Goal: Task Accomplishment & Management: Manage account settings

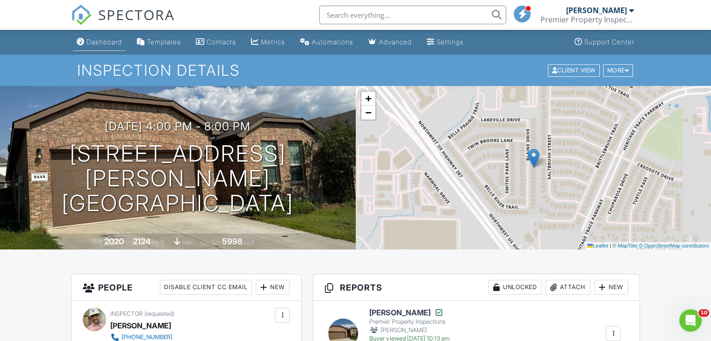
click at [103, 36] on link "Dashboard" at bounding box center [99, 42] width 53 height 17
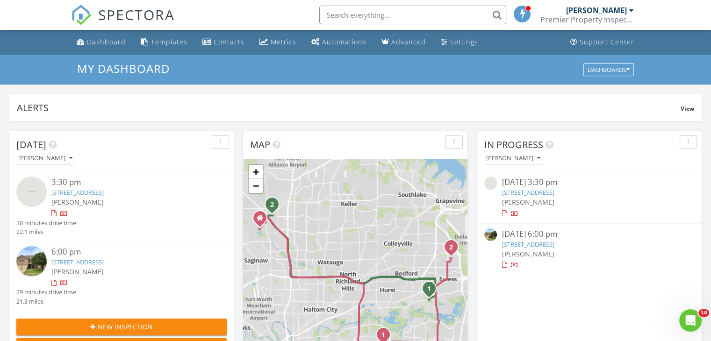
click at [104, 264] on link "9705 Saltbrush St, Fort Worth, TX 76177" at bounding box center [77, 262] width 52 height 8
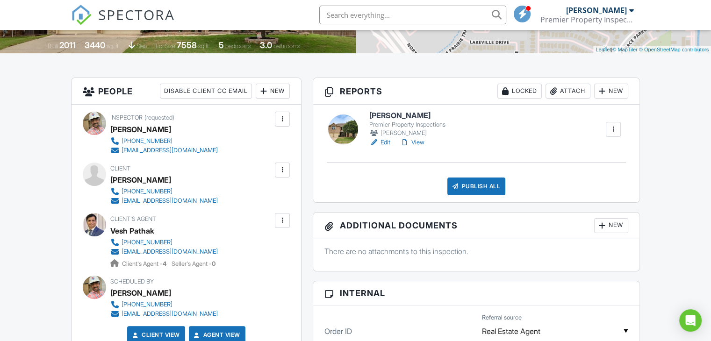
click at [419, 146] on link "View" at bounding box center [412, 142] width 24 height 9
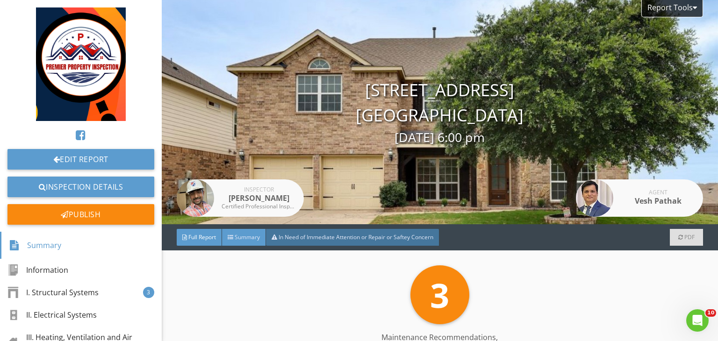
click at [250, 239] on span "Summary" at bounding box center [247, 237] width 25 height 8
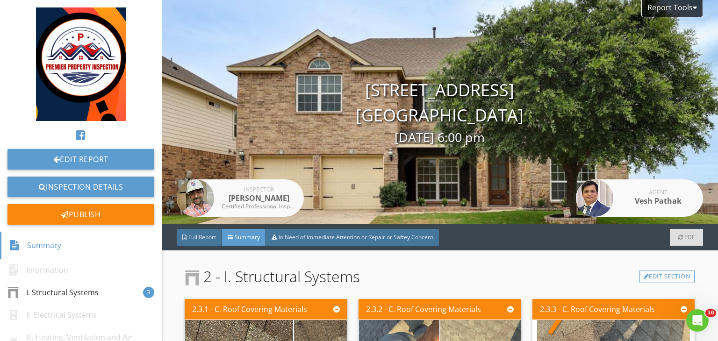
scroll to position [193, 0]
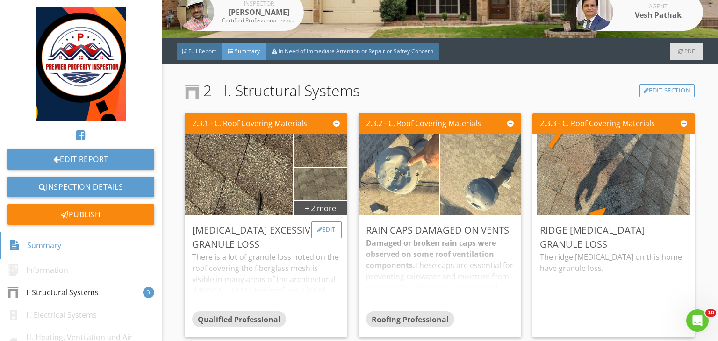
click at [321, 224] on div "Edit" at bounding box center [326, 229] width 30 height 17
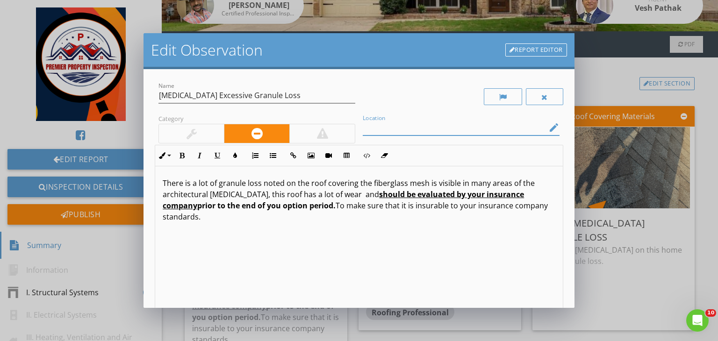
click at [363, 131] on input "Location" at bounding box center [455, 127] width 184 height 15
click at [408, 128] on input "Rear left side of the rood" at bounding box center [455, 127] width 184 height 15
type input "Rear left side of the rood"
drag, startPoint x: 257, startPoint y: 223, endPoint x: 140, endPoint y: 160, distance: 132.8
click at [140, 160] on div "Edit Observation Report Editor Name Shingles Excessive Granule Loss Category Lo…" at bounding box center [359, 170] width 718 height 341
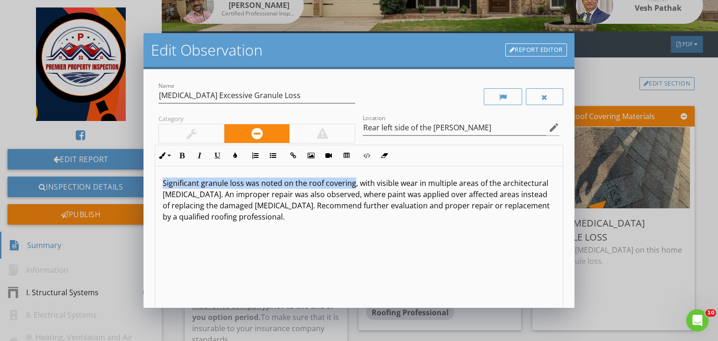
drag, startPoint x: 353, startPoint y: 185, endPoint x: 152, endPoint y: 171, distance: 201.4
click at [152, 171] on div "Name Shingles Excessive Granule Loss Category Location Rear left side of the ro…" at bounding box center [358, 188] width 431 height 239
click at [181, 160] on button "Bold" at bounding box center [182, 156] width 18 height 18
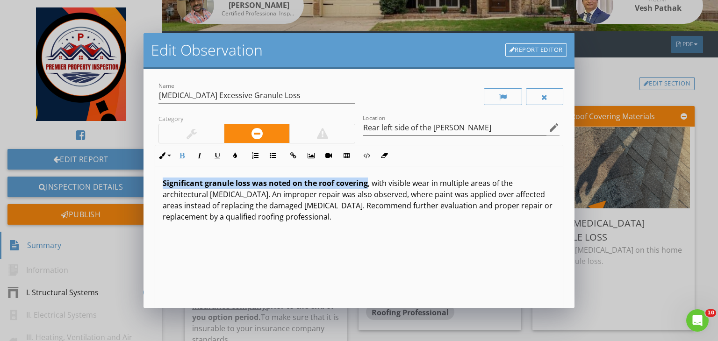
click at [178, 186] on strong "Significant granule loss was noted on the roof covering" at bounding box center [265, 183] width 205 height 10
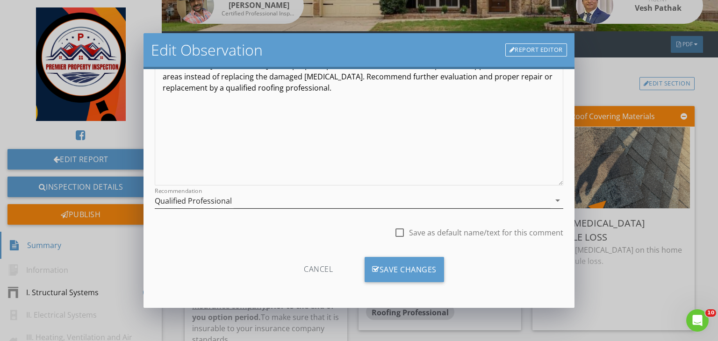
click at [298, 207] on div "Qualified Professional" at bounding box center [352, 200] width 395 height 15
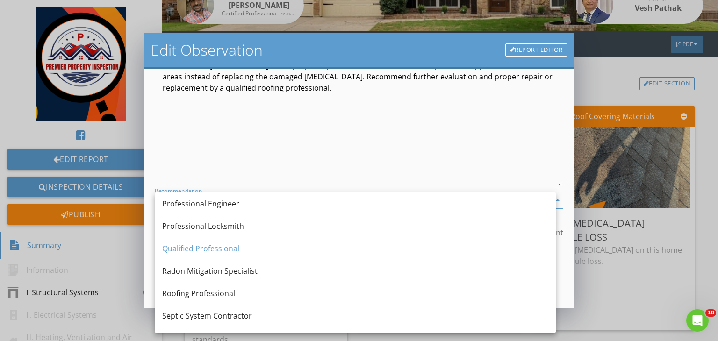
scroll to position [970, 0]
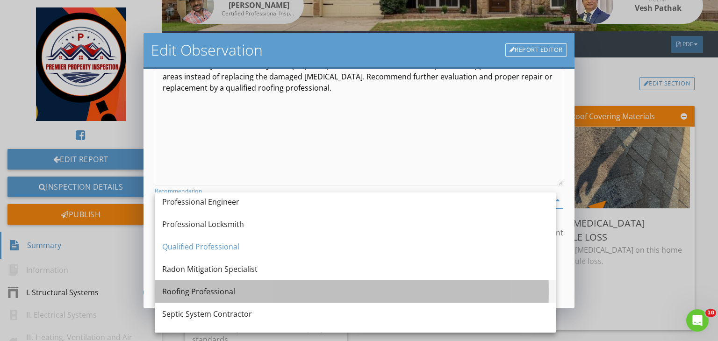
click at [179, 289] on div "Roofing Professional" at bounding box center [355, 291] width 386 height 11
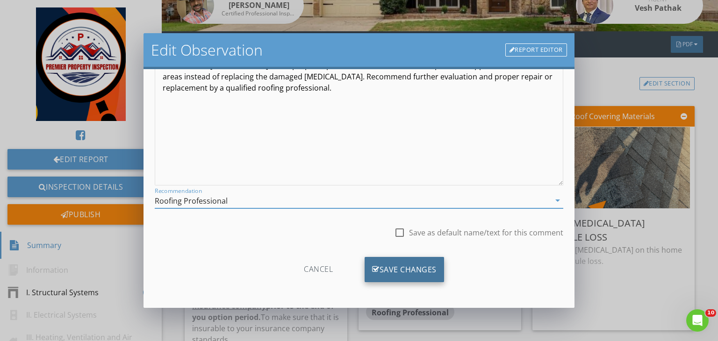
click at [378, 267] on div "Save Changes" at bounding box center [403, 269] width 79 height 25
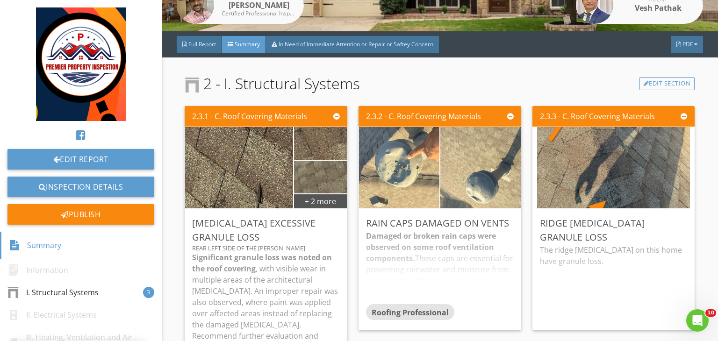
scroll to position [18, 0]
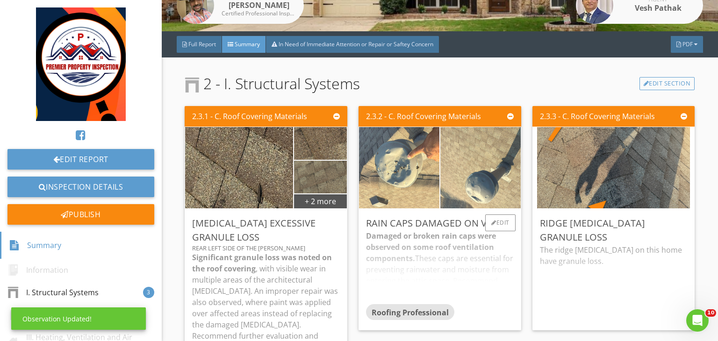
click at [511, 226] on div "Rain caps damaged on vents Damaged or broken rain caps were observed on some ro…" at bounding box center [439, 269] width 163 height 121
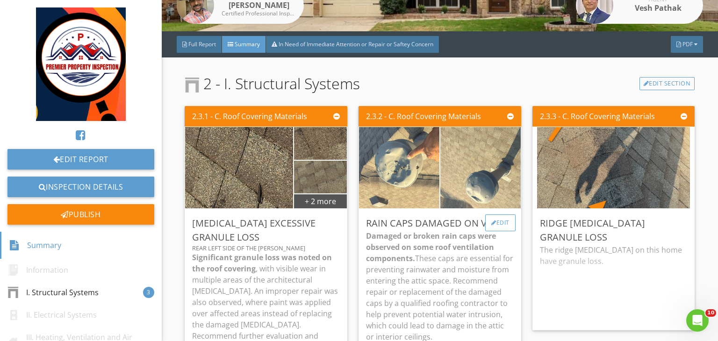
click at [497, 225] on div "Edit" at bounding box center [500, 222] width 30 height 17
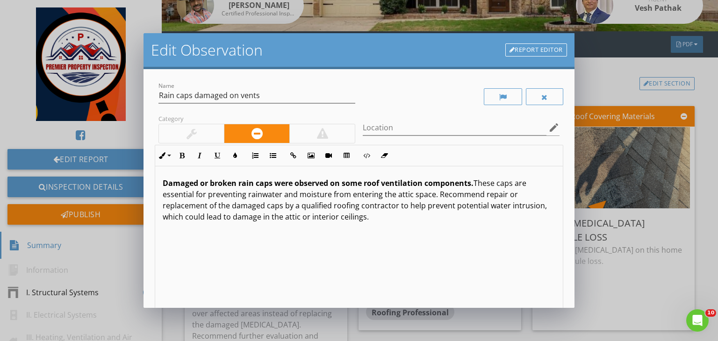
click at [220, 182] on strong "Damaged or broken rain caps were observed on some roof ventilation components." at bounding box center [318, 183] width 311 height 10
click at [220, 182] on strong "Damaged or dentded rain caps were observed on some roof ventilation components." at bounding box center [320, 183] width 315 height 10
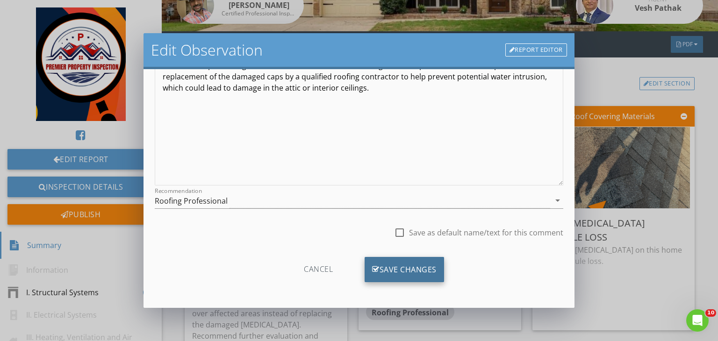
click at [414, 278] on div "Save Changes" at bounding box center [403, 269] width 79 height 25
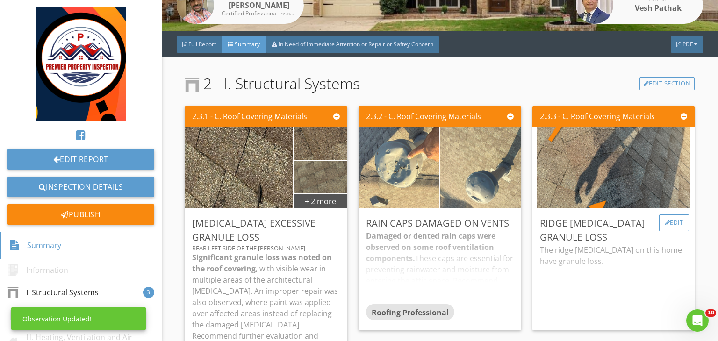
click at [664, 221] on div "Edit" at bounding box center [674, 222] width 30 height 17
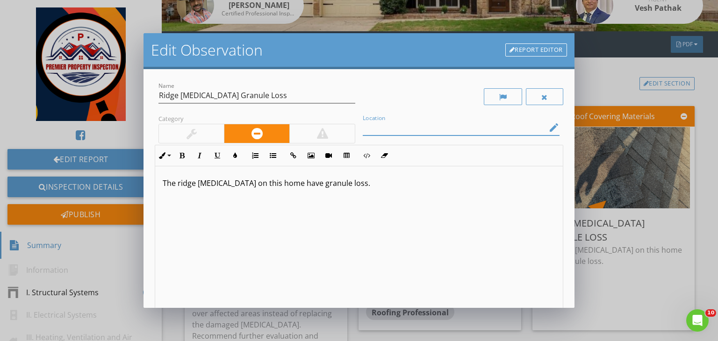
click at [394, 121] on input "Location" at bounding box center [455, 127] width 184 height 15
type input "Rear left side of roof hip area"
click at [237, 175] on div "The ridge shingles on this home have granule loss." at bounding box center [358, 240] width 407 height 148
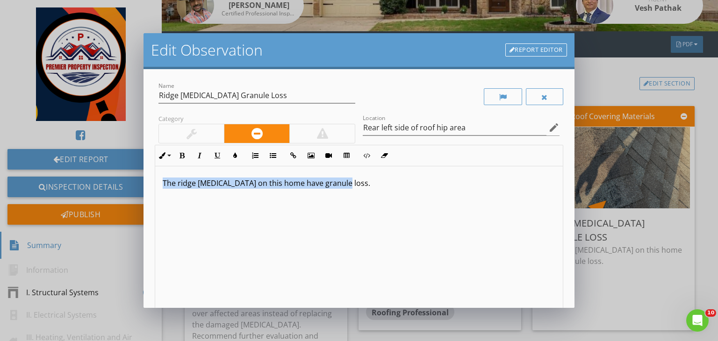
click at [237, 175] on div "The ridge shingles on this home have granule loss." at bounding box center [358, 240] width 407 height 148
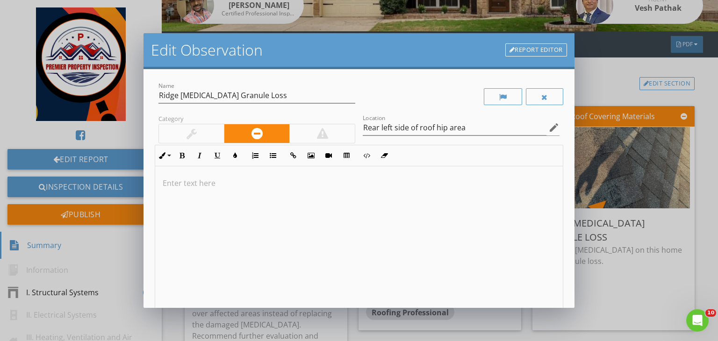
click at [250, 180] on p at bounding box center [359, 183] width 392 height 11
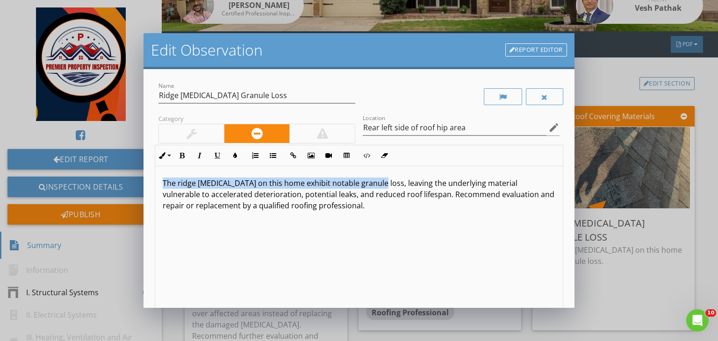
drag, startPoint x: 373, startPoint y: 182, endPoint x: 102, endPoint y: 151, distance: 272.3
click at [102, 151] on div "Edit Observation Report Editor Name Ridge Shingles Granule Loss Category Locati…" at bounding box center [359, 170] width 718 height 341
click at [181, 161] on button "Bold" at bounding box center [182, 156] width 18 height 18
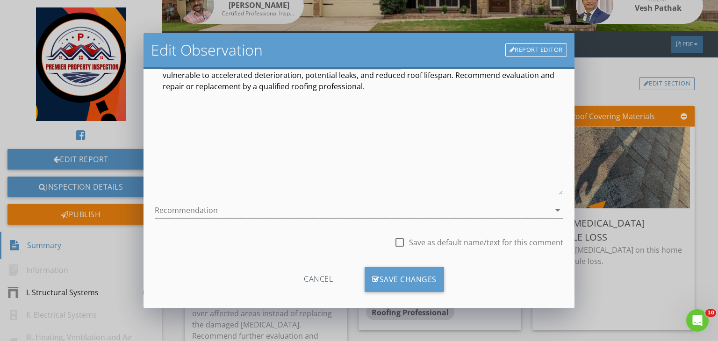
scroll to position [129, 0]
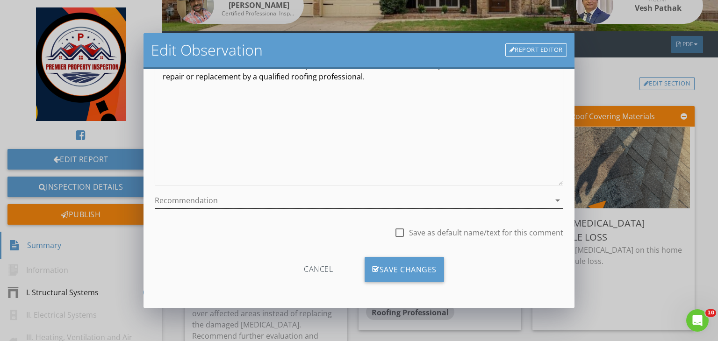
click at [249, 195] on div at bounding box center [352, 200] width 395 height 15
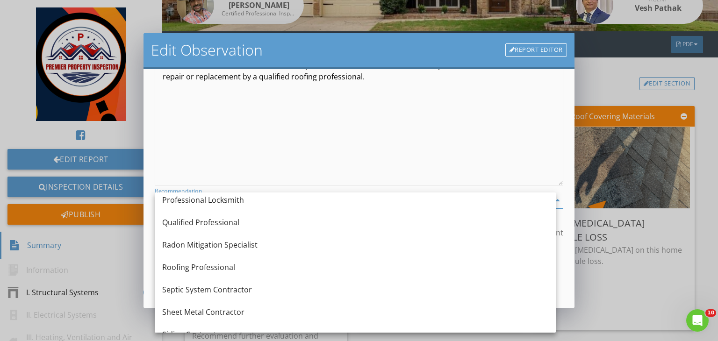
scroll to position [992, 0]
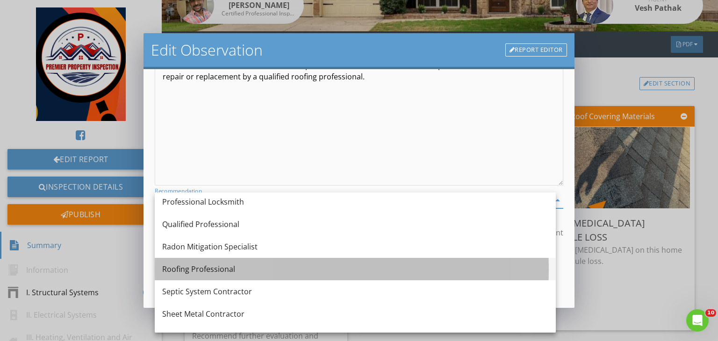
drag, startPoint x: 228, startPoint y: 250, endPoint x: 181, endPoint y: 268, distance: 50.8
click at [181, 268] on div "Roofing Professional" at bounding box center [355, 269] width 386 height 11
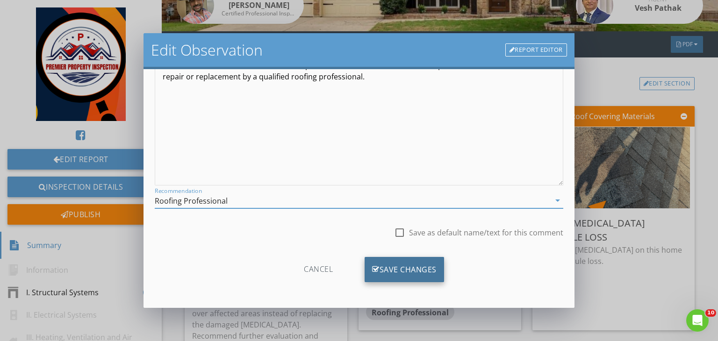
click at [404, 276] on div "Save Changes" at bounding box center [403, 269] width 79 height 25
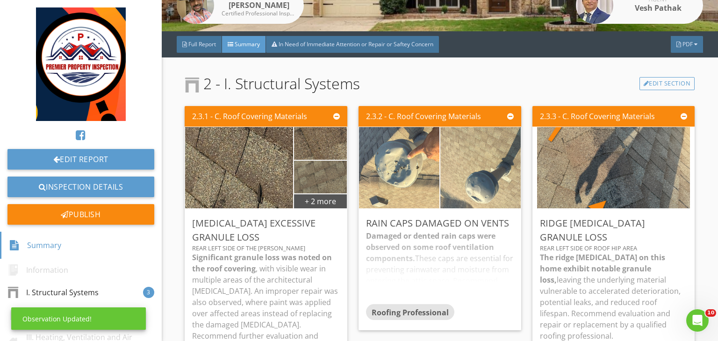
scroll to position [18, 0]
click at [326, 222] on div "Edit" at bounding box center [326, 222] width 30 height 17
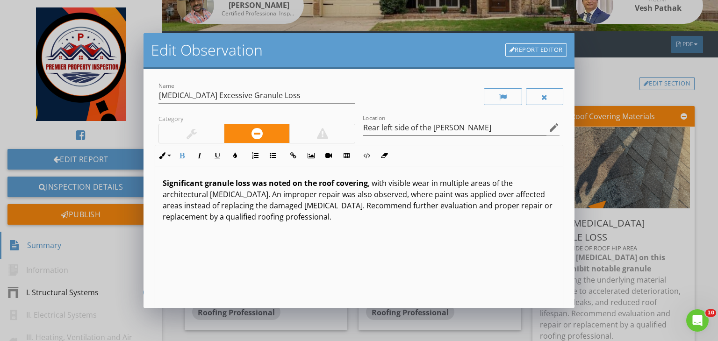
click at [225, 180] on strong "Significant granule loss was noted on the roof covering" at bounding box center [265, 183] width 205 height 10
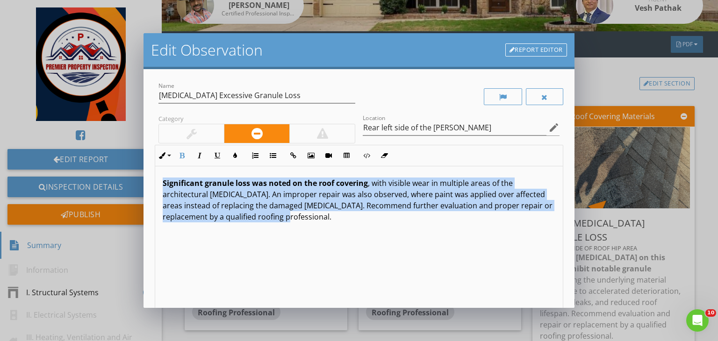
click at [225, 180] on strong "Significant granule loss was noted on the roof covering" at bounding box center [265, 183] width 205 height 10
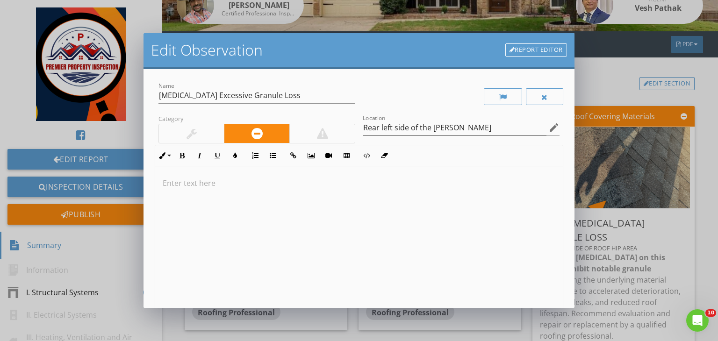
click at [213, 173] on div at bounding box center [358, 240] width 407 height 148
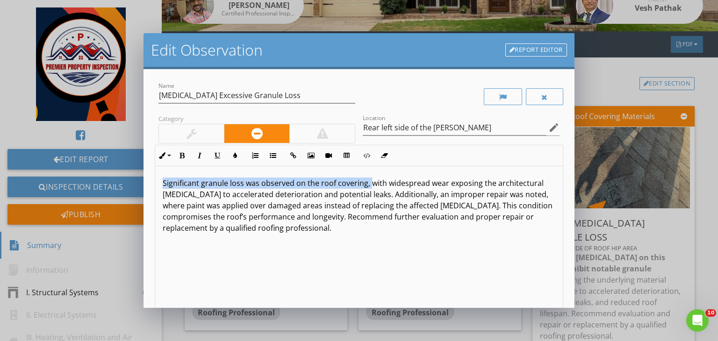
drag, startPoint x: 368, startPoint y: 181, endPoint x: 130, endPoint y: 170, distance: 238.6
click at [130, 170] on div "Edit Observation Report Editor Name Shingles Excessive Granule Loss Category Lo…" at bounding box center [359, 170] width 718 height 341
click at [187, 151] on button "Bold" at bounding box center [182, 156] width 18 height 18
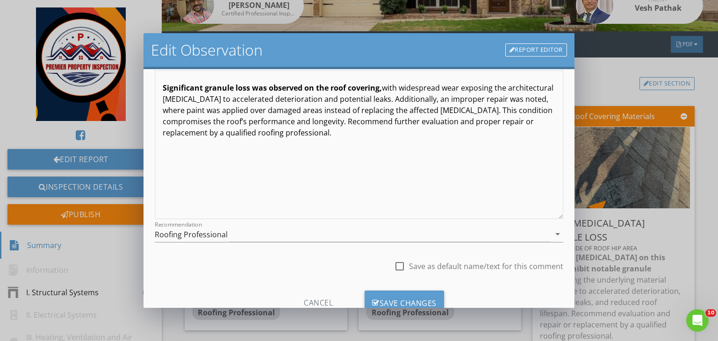
scroll to position [0, 0]
click at [389, 294] on div "Save Changes" at bounding box center [403, 303] width 79 height 25
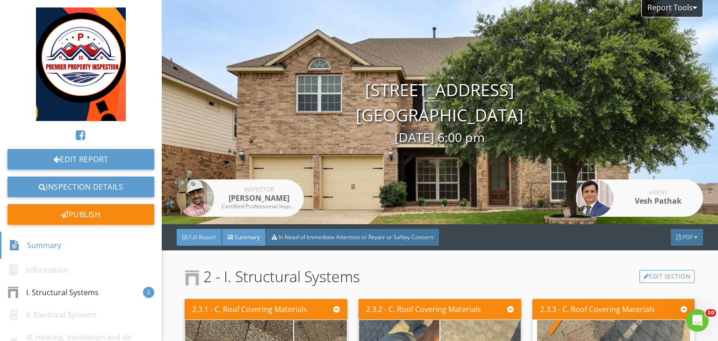
click at [202, 236] on span "Full Report" at bounding box center [202, 237] width 28 height 8
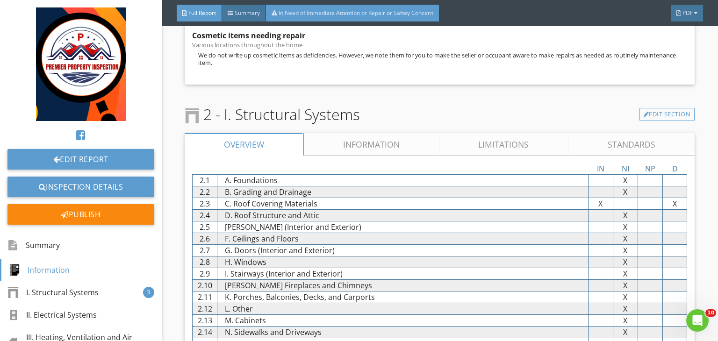
scroll to position [517, 0]
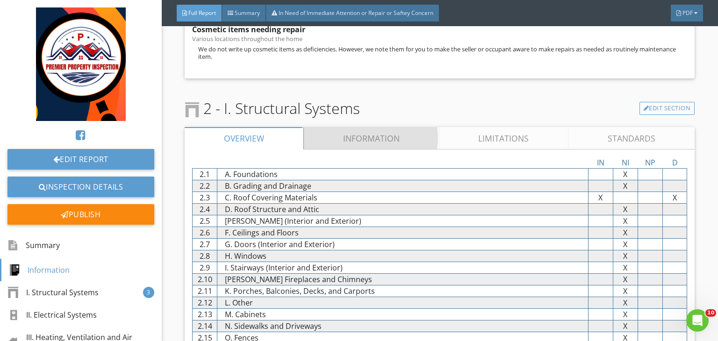
click at [357, 138] on link "Information" at bounding box center [372, 138] width 136 height 22
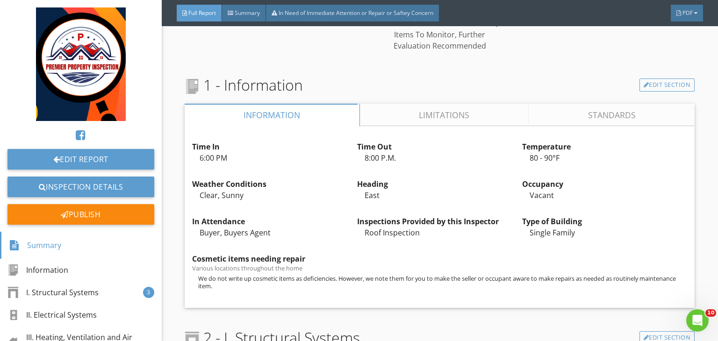
scroll to position [288, 0]
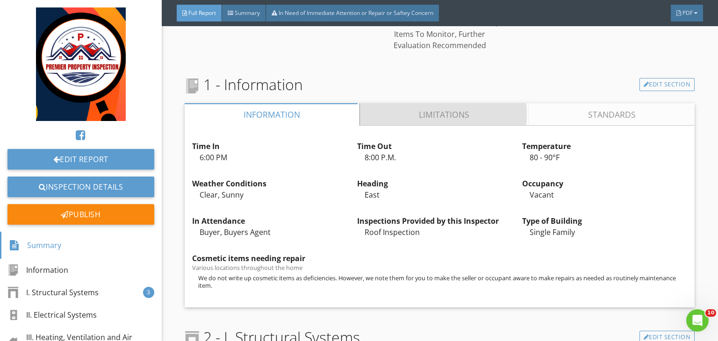
click at [437, 118] on link "Limitations" at bounding box center [444, 114] width 169 height 22
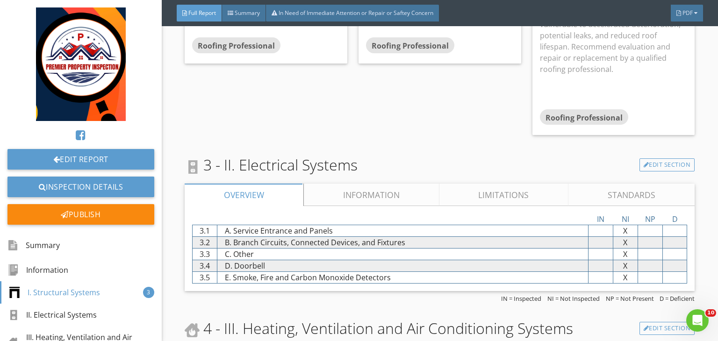
scroll to position [3047, 0]
click at [367, 195] on link "Information" at bounding box center [372, 194] width 136 height 22
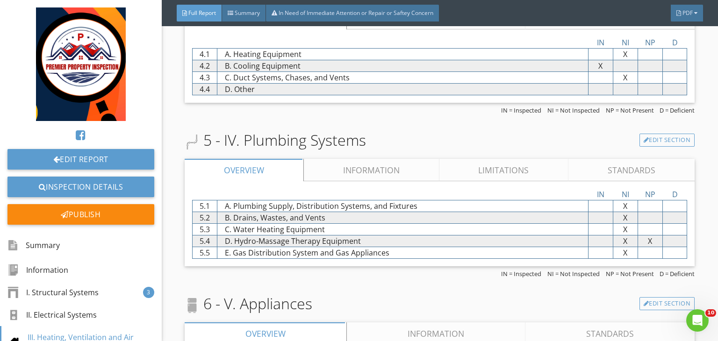
scroll to position [3461, 0]
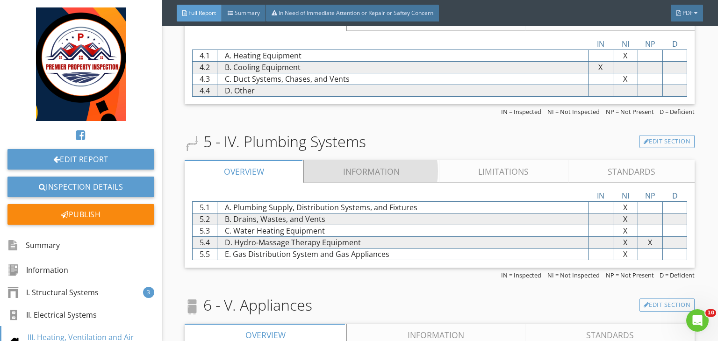
click at [353, 169] on link "Information" at bounding box center [372, 171] width 136 height 22
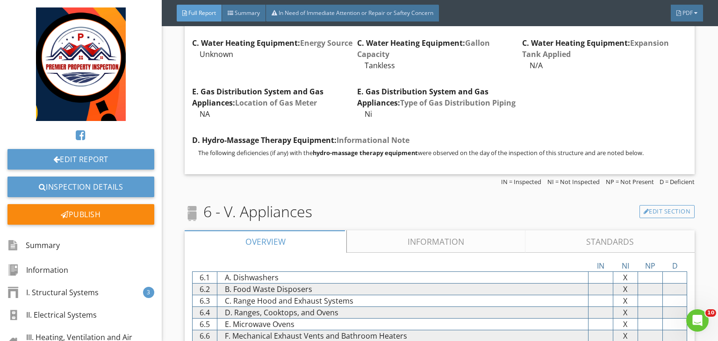
scroll to position [3837, 0]
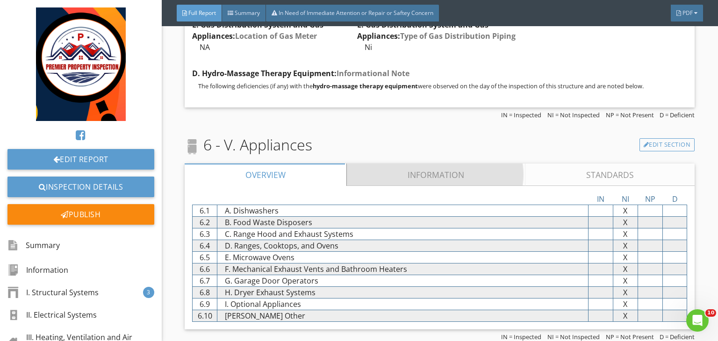
click at [418, 169] on link "Information" at bounding box center [436, 175] width 178 height 22
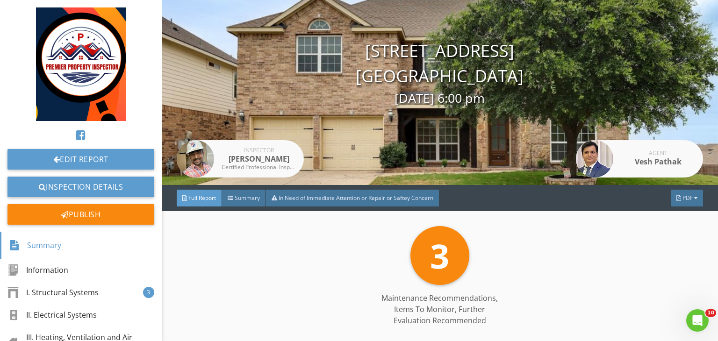
scroll to position [0, 0]
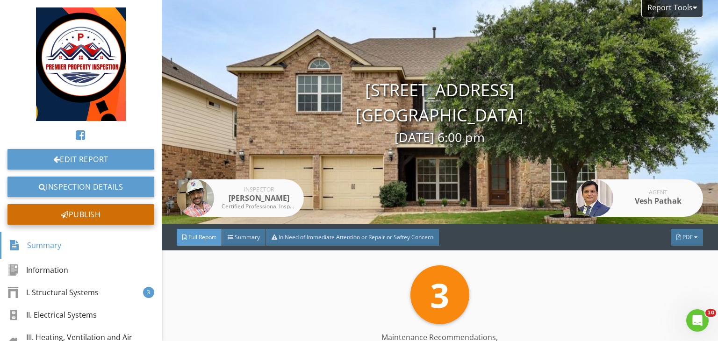
click at [83, 216] on div "Publish" at bounding box center [80, 214] width 147 height 21
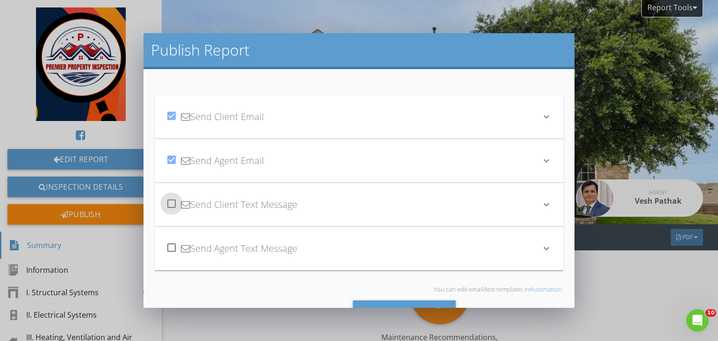
click at [172, 208] on div at bounding box center [172, 204] width 16 height 16
checkbox input "true"
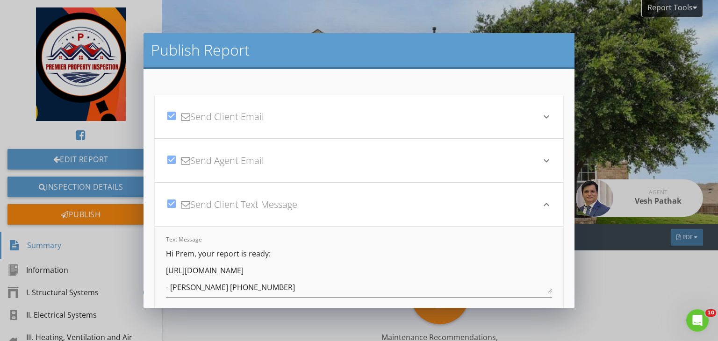
scroll to position [2, 0]
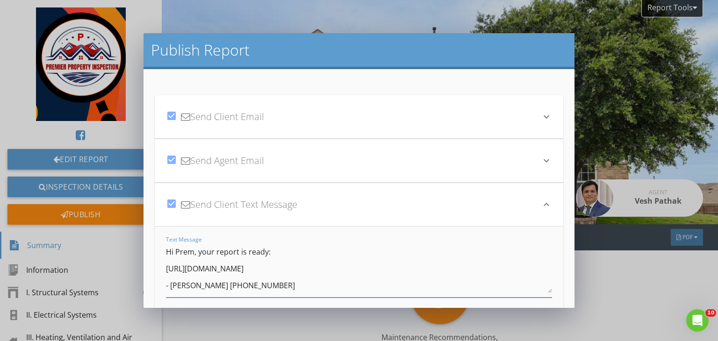
click at [194, 252] on textarea "Hi Prem, your report is ready: https://app.spectora.com/u/66iFzrG - Prem Baskot…" at bounding box center [359, 269] width 386 height 47
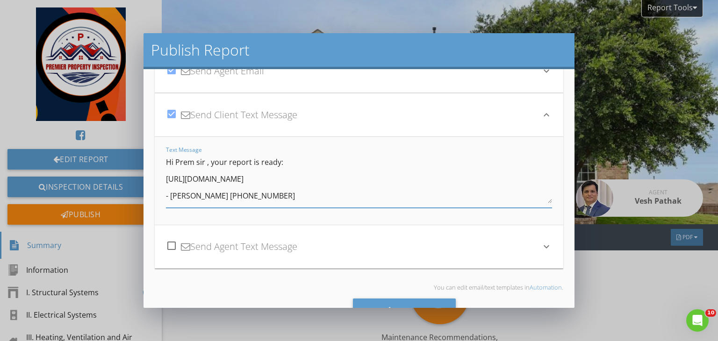
scroll to position [95, 0]
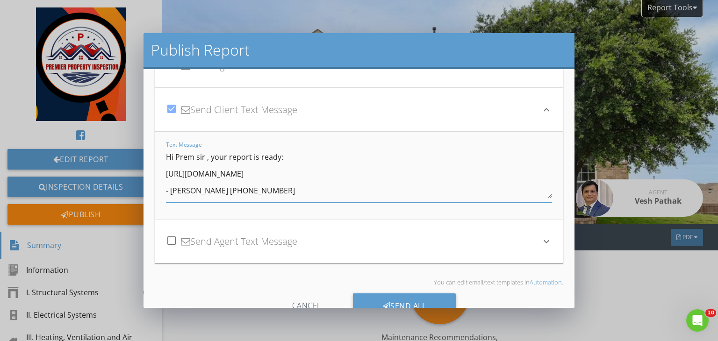
type textarea "Hi Prem sir , your report is ready: https://app.spectora.com/u/66iFzrG - Prem B…"
click at [170, 245] on div at bounding box center [172, 241] width 16 height 16
checkbox input "true"
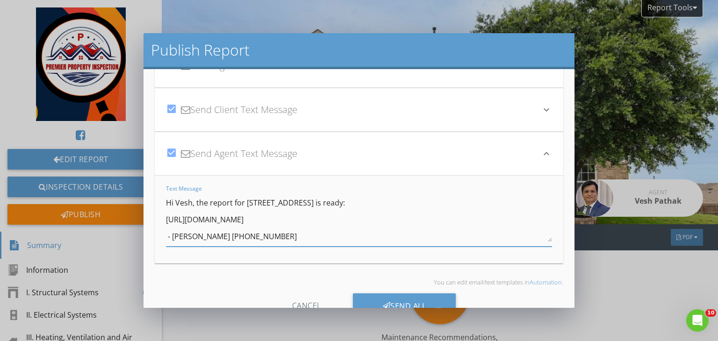
click at [191, 202] on textarea "Hi Vesh, the report for 9705 Saltbrush St is ready: https://app.spectora.com/u/…" at bounding box center [359, 218] width 386 height 47
type textarea "Hi Vesh sir , the report for 9705 Saltbrush St is ready: https://app.spectora.c…"
click at [541, 153] on icon "keyboard_arrow_down" at bounding box center [546, 153] width 11 height 11
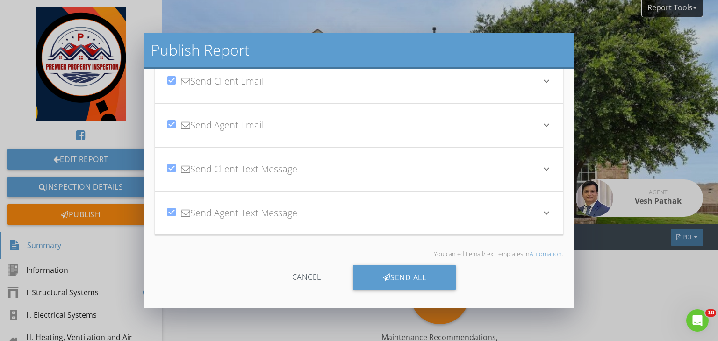
scroll to position [0, 0]
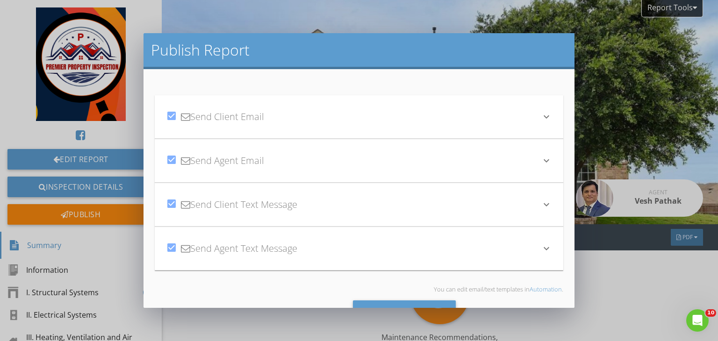
click at [541, 160] on icon "keyboard_arrow_down" at bounding box center [546, 160] width 11 height 11
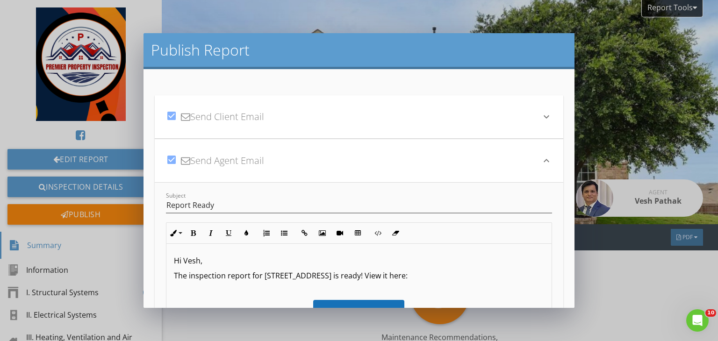
click at [200, 263] on p "Hi Vesh," at bounding box center [359, 260] width 370 height 11
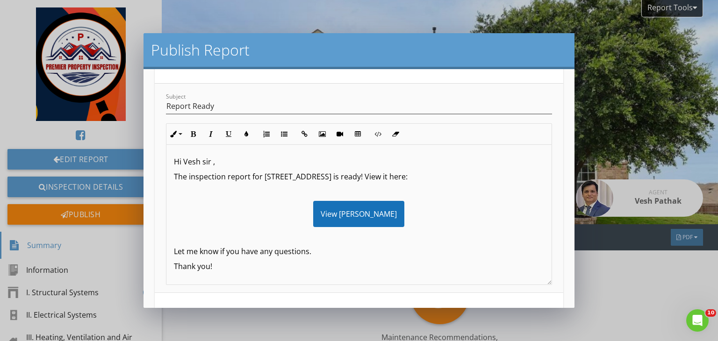
scroll to position [102, 0]
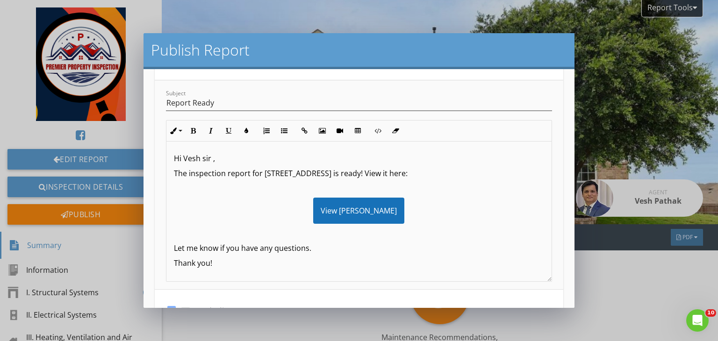
click at [235, 245] on p "Let me know if you have any questions." at bounding box center [359, 248] width 370 height 11
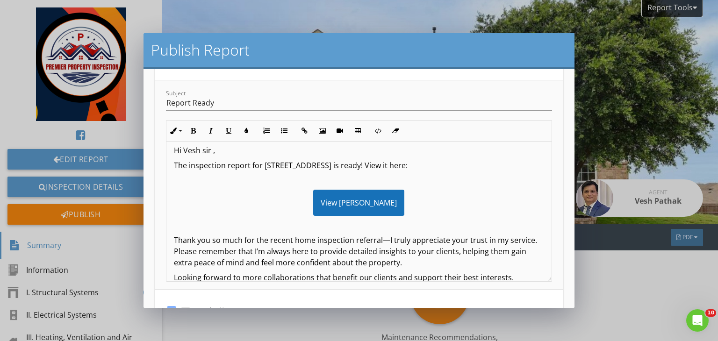
scroll to position [36, 0]
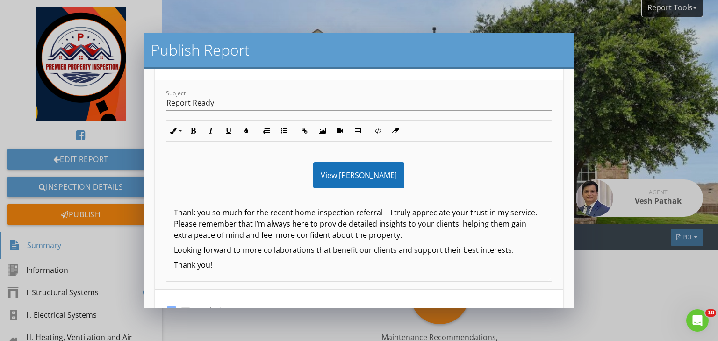
click at [276, 244] on p "Looking forward to more collaborations that benefit our clients and support the…" at bounding box center [359, 249] width 370 height 11
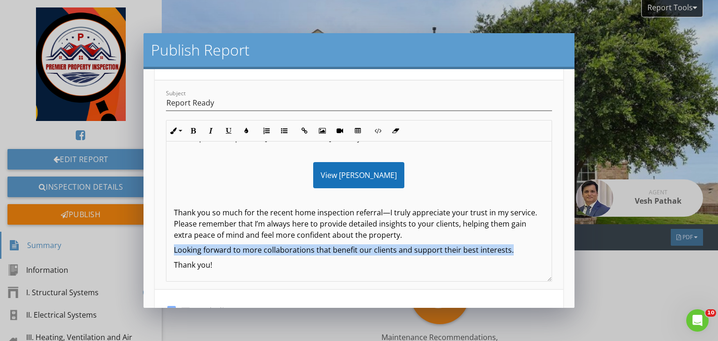
click at [276, 244] on p "Looking forward to more collaborations that benefit our clients and support the…" at bounding box center [359, 249] width 370 height 11
click at [193, 134] on button "Bold" at bounding box center [193, 131] width 18 height 18
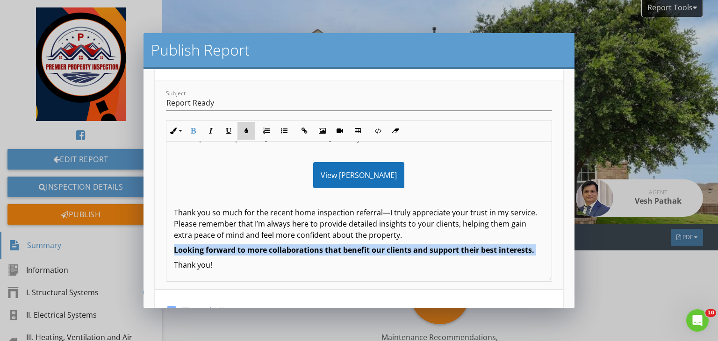
click at [245, 132] on icon "button" at bounding box center [246, 131] width 7 height 7
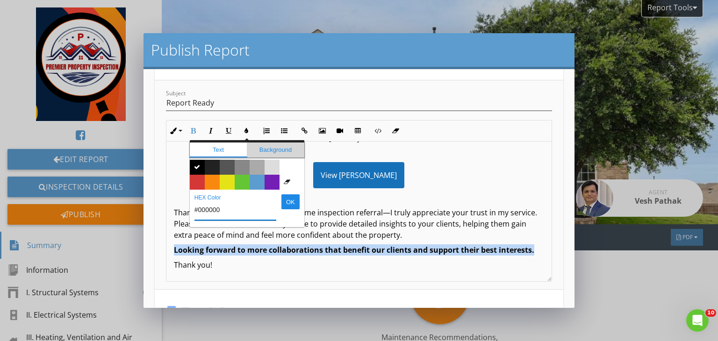
click at [261, 147] on span "Background" at bounding box center [275, 150] width 57 height 15
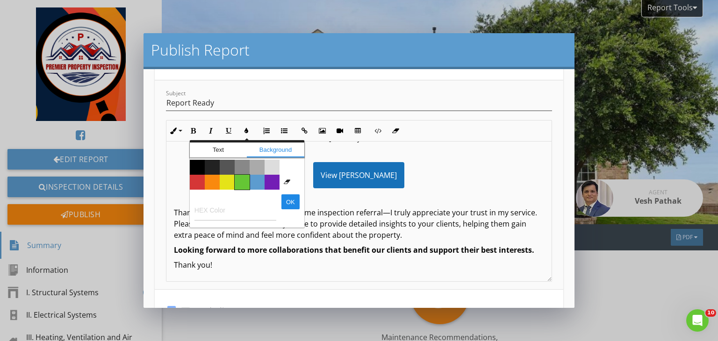
click at [243, 180] on span "Color #65c635" at bounding box center [242, 182] width 15 height 15
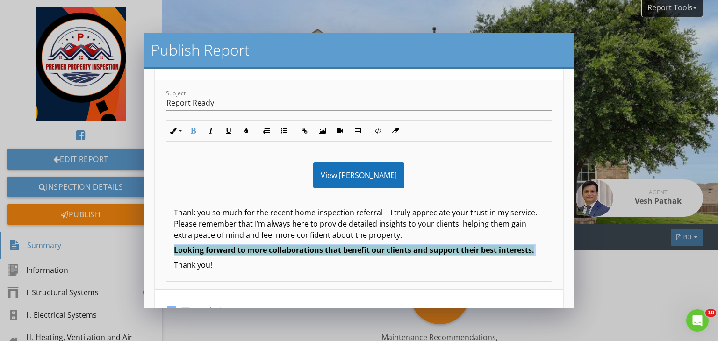
click at [330, 245] on span "Looking forward to more collaborations that benefit our clients and support the…" at bounding box center [354, 250] width 360 height 10
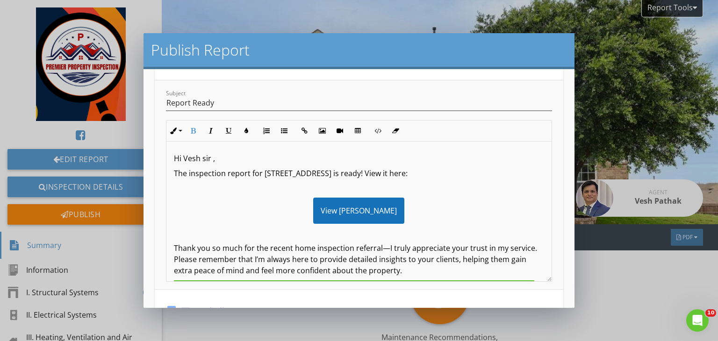
scroll to position [0, 0]
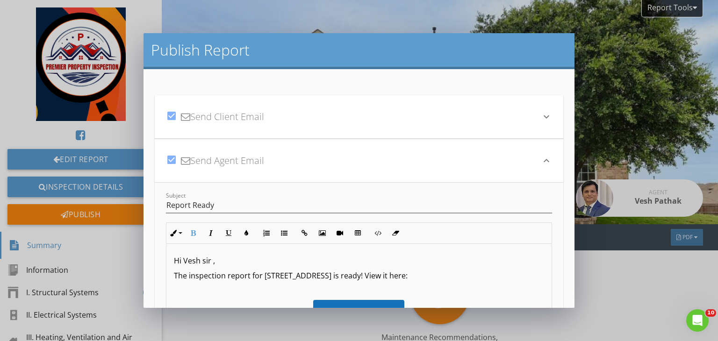
click at [541, 117] on icon "keyboard_arrow_down" at bounding box center [546, 116] width 11 height 11
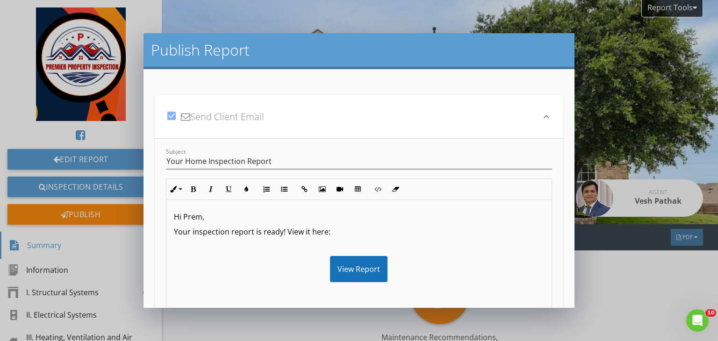
click at [203, 221] on p "Hi Prem," at bounding box center [359, 216] width 370 height 11
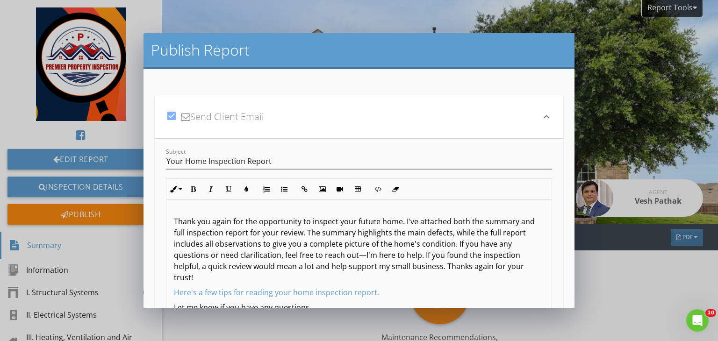
scroll to position [100, 0]
click at [452, 243] on p "Thank you again for the opportunity to inspect your future home. I've attached …" at bounding box center [359, 248] width 370 height 67
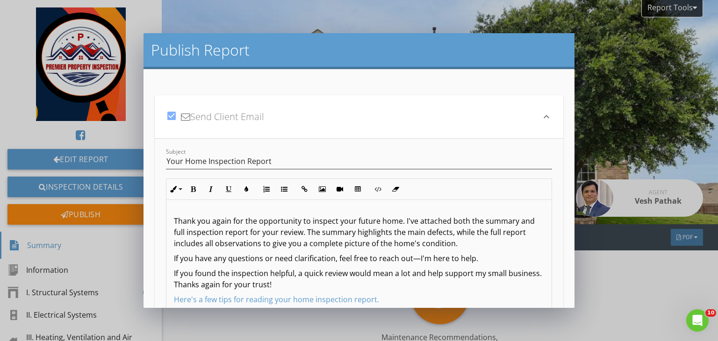
click at [449, 258] on p "If you have any questions or need clarification, feel free to reach out—I'm her…" at bounding box center [359, 258] width 370 height 11
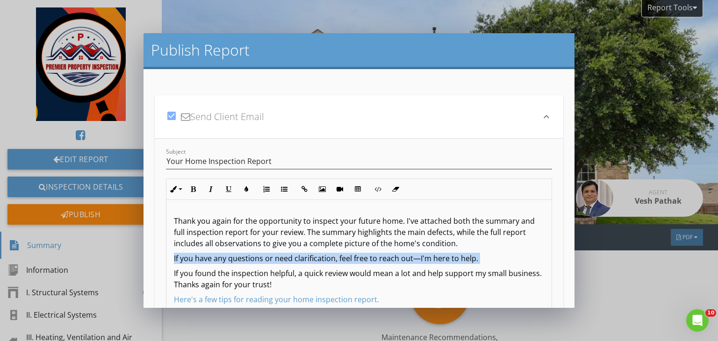
click at [449, 258] on p "If you have any questions or need clarification, feel free to reach out—I'm her…" at bounding box center [359, 258] width 370 height 11
click at [192, 190] on icon "button" at bounding box center [193, 189] width 7 height 7
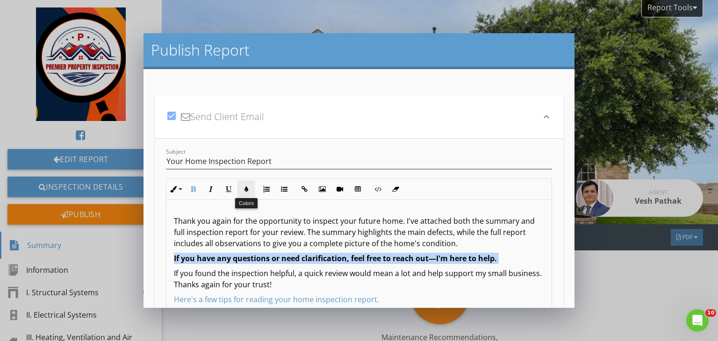
click at [239, 189] on button "Colors" at bounding box center [246, 189] width 18 height 18
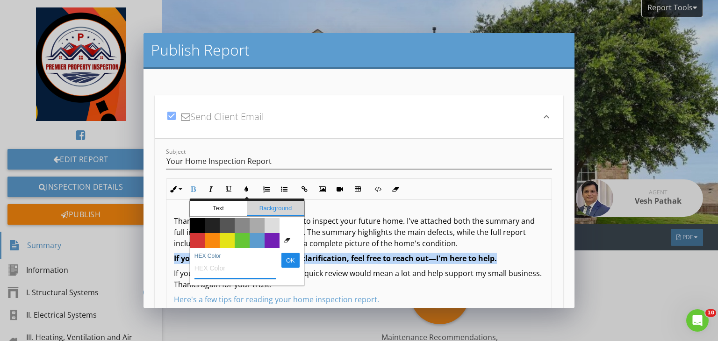
click at [272, 205] on span "Background" at bounding box center [275, 208] width 57 height 15
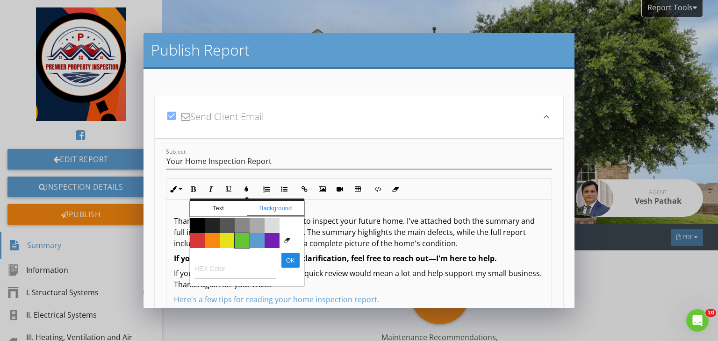
click at [243, 238] on span "Color #65c635" at bounding box center [242, 240] width 15 height 15
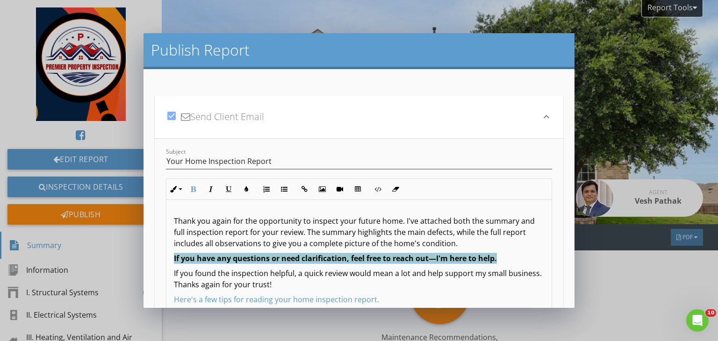
click at [348, 258] on span "If you have any questions or need clarification, feel free to reach out—I'm her…" at bounding box center [335, 258] width 323 height 10
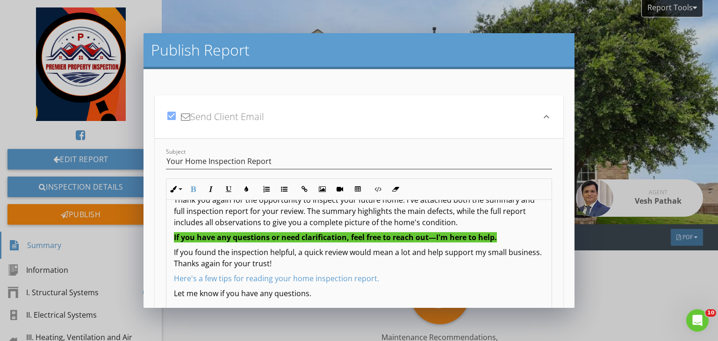
scroll to position [0, 0]
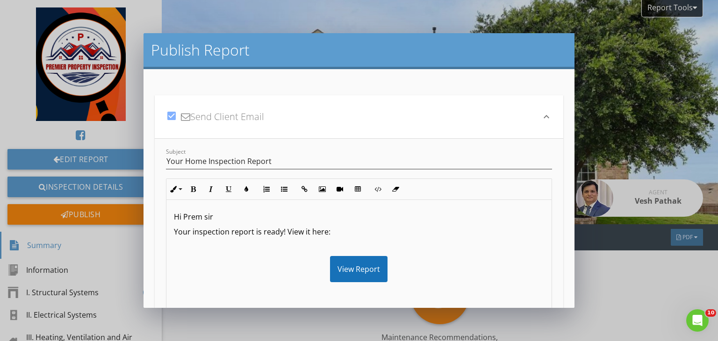
click at [541, 118] on icon "keyboard_arrow_down" at bounding box center [546, 116] width 11 height 11
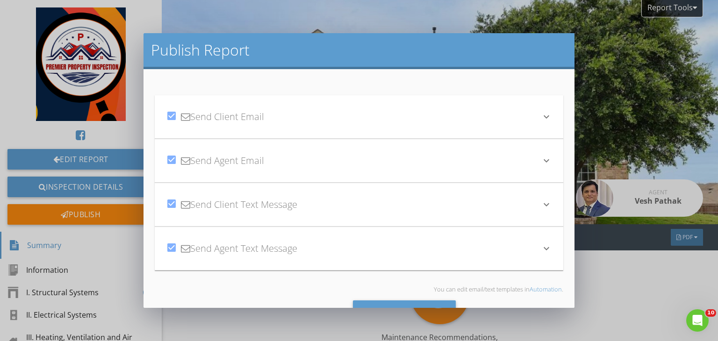
scroll to position [36, 0]
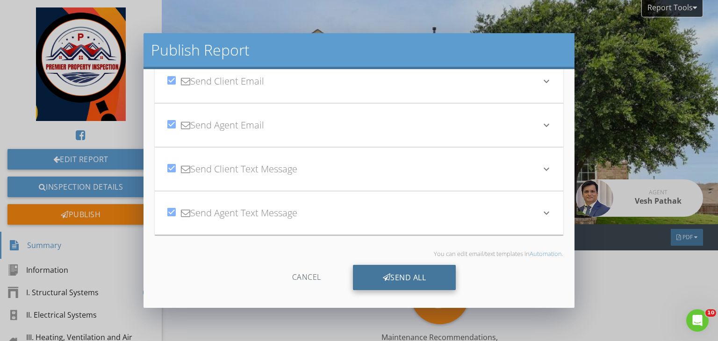
click at [406, 276] on div "Send All" at bounding box center [404, 277] width 103 height 25
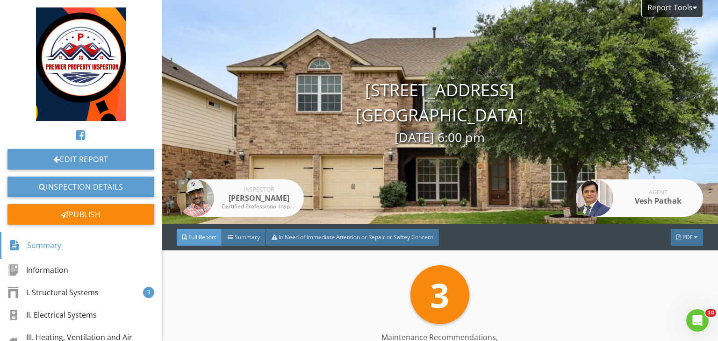
click at [585, 263] on div at bounding box center [359, 170] width 718 height 341
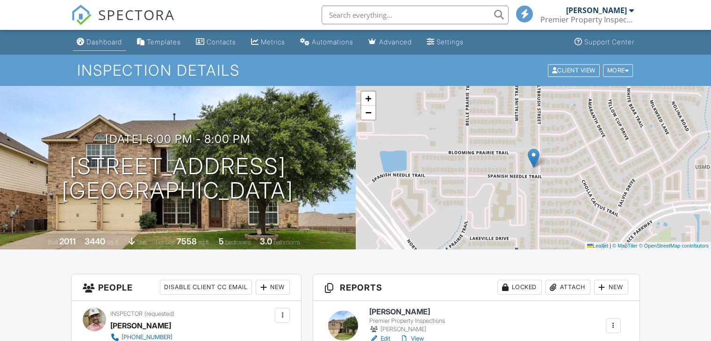
click at [114, 43] on div "Dashboard" at bounding box center [104, 42] width 36 height 8
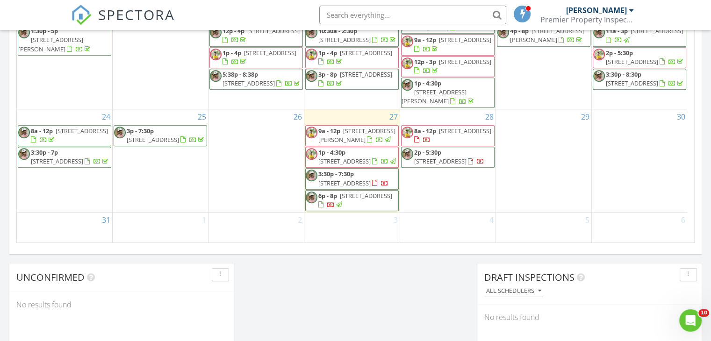
scroll to position [618, 0]
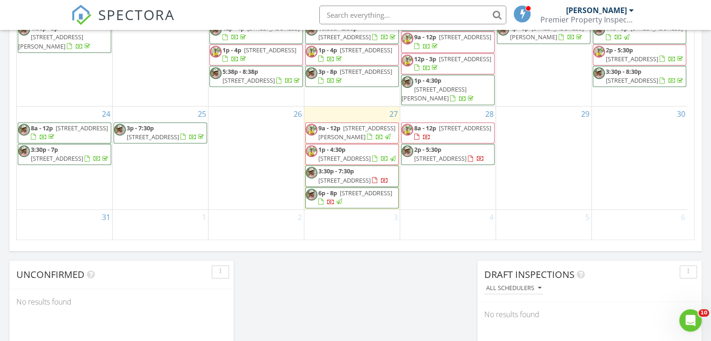
click at [458, 154] on span "10109 Regal Bend Ln, Fort Worth, TX 76179, Fort worth 76179" at bounding box center [440, 158] width 52 height 8
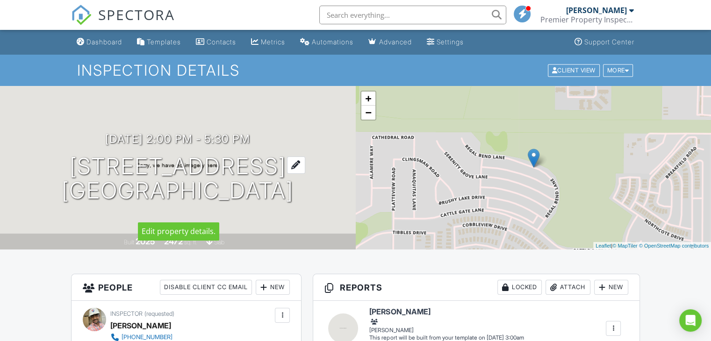
click at [305, 157] on div at bounding box center [296, 165] width 18 height 17
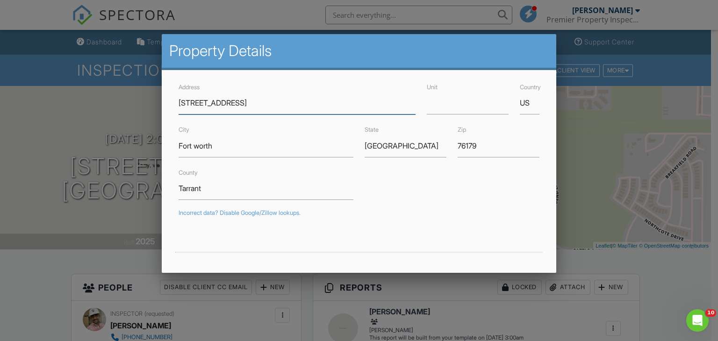
click at [329, 100] on input "10109 Regal Bend Ln, Fort Worth, TX 76179" at bounding box center [296, 103] width 237 height 23
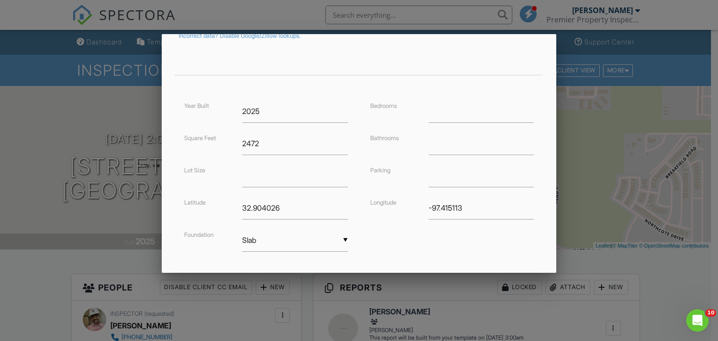
scroll to position [227, 0]
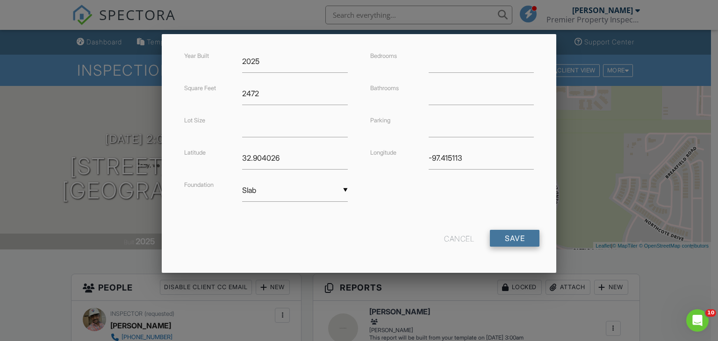
type input "[STREET_ADDRESS]"
click at [498, 234] on input "Save" at bounding box center [515, 238] width 50 height 17
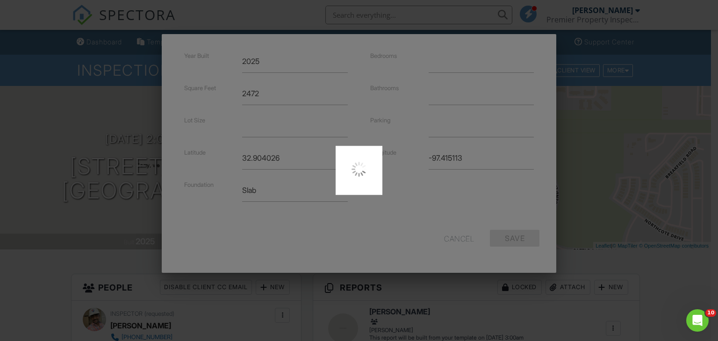
type input "32.9040255"
type input "-97.4151132"
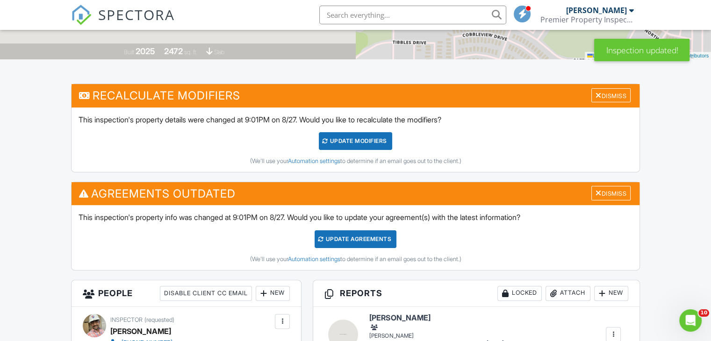
scroll to position [191, 0]
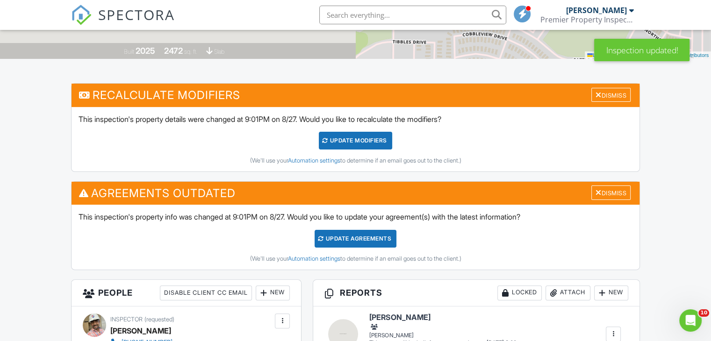
click at [338, 243] on div "Update Agreements" at bounding box center [355, 239] width 82 height 18
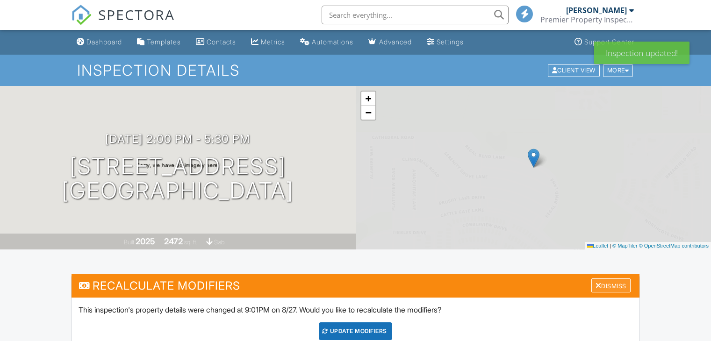
scroll to position [121, 0]
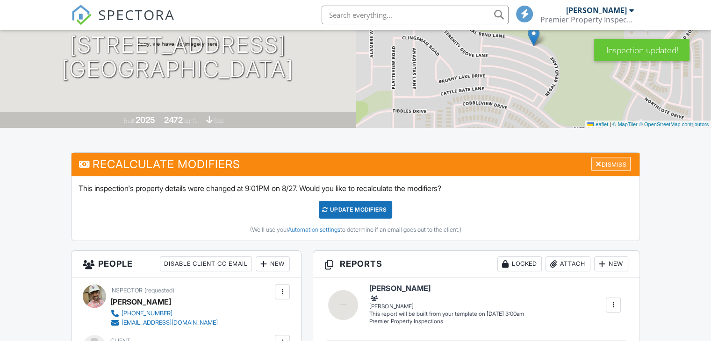
click at [609, 157] on div "Dismiss" at bounding box center [610, 164] width 39 height 14
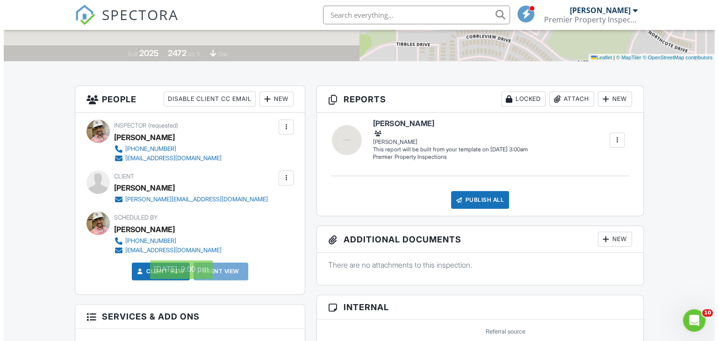
scroll to position [187, 0]
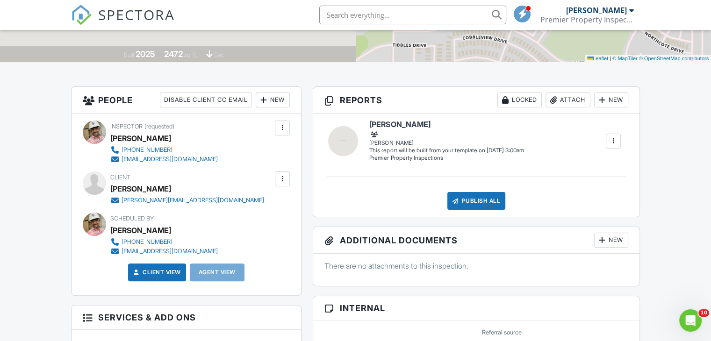
click at [282, 178] on div at bounding box center [282, 178] width 9 height 9
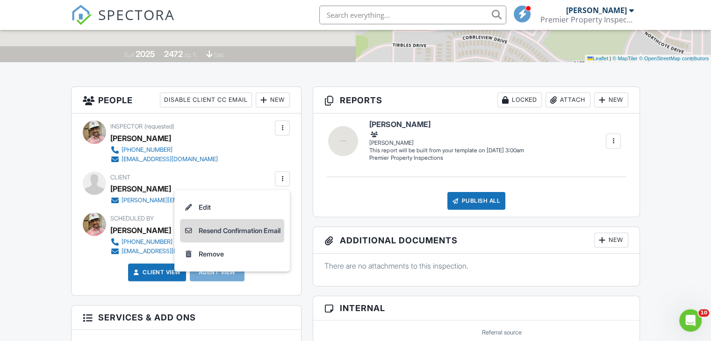
click at [233, 230] on li "Resend Confirmation Email" at bounding box center [232, 230] width 104 height 23
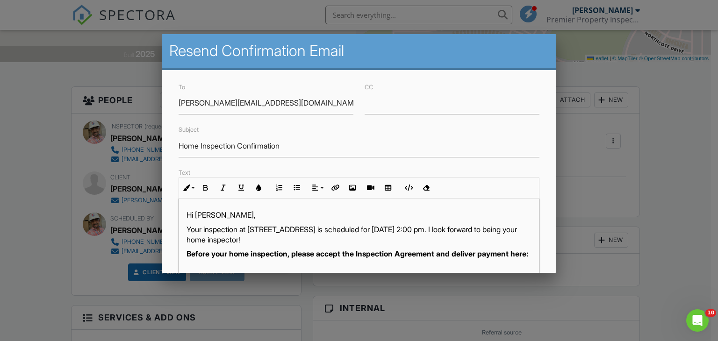
click at [215, 215] on p "Hi [PERSON_NAME]," at bounding box center [358, 215] width 345 height 10
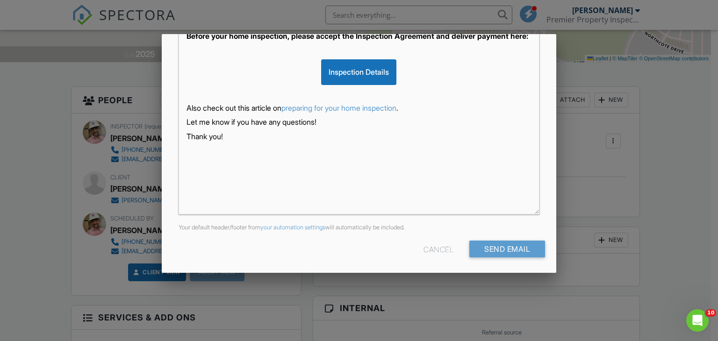
scroll to position [220, 0]
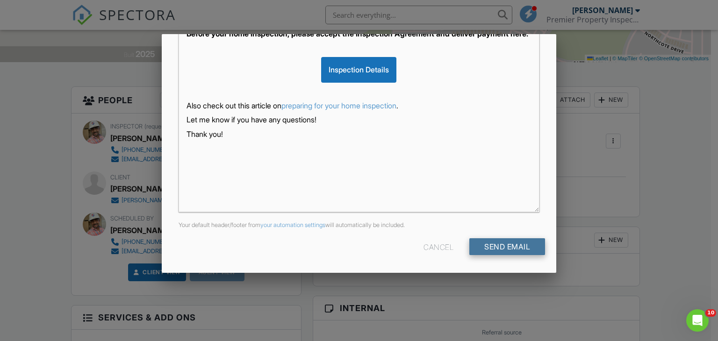
click at [499, 247] on input "Send Email" at bounding box center [507, 246] width 76 height 17
